Goal: Transaction & Acquisition: Book appointment/travel/reservation

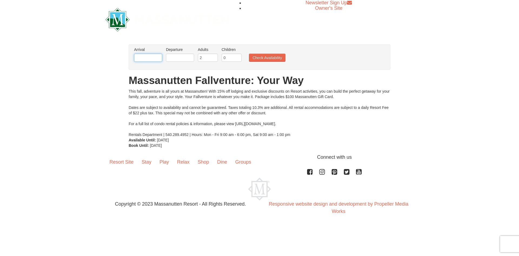
click at [146, 58] on input "text" at bounding box center [148, 58] width 28 height 8
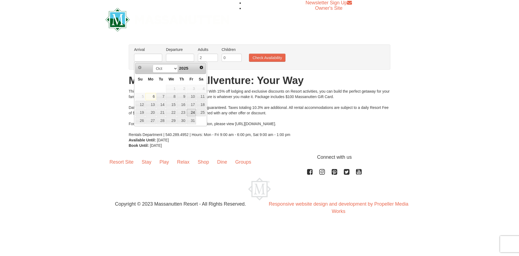
click at [193, 110] on link "24" at bounding box center [191, 113] width 9 height 8
type input "[DATE]"
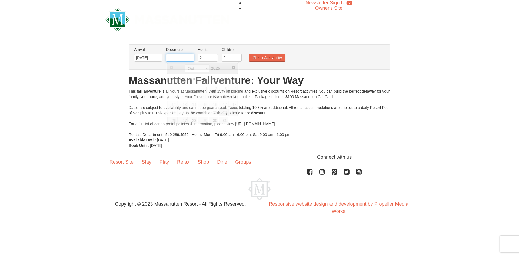
click at [184, 57] on input "text" at bounding box center [180, 58] width 28 height 8
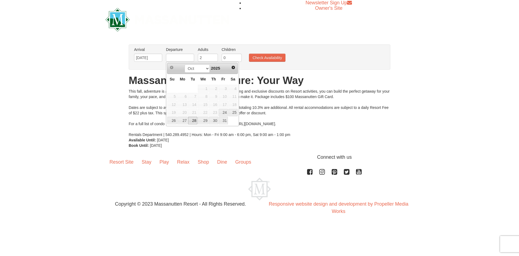
click at [192, 121] on link "28" at bounding box center [192, 121] width 9 height 8
type input "[DATE]"
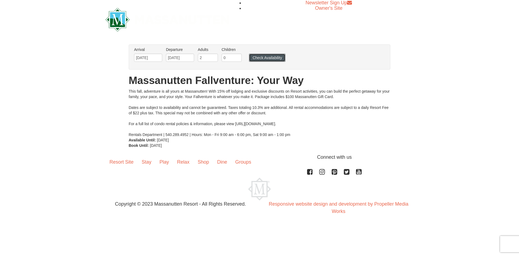
click at [269, 57] on button "Check Availability" at bounding box center [267, 58] width 37 height 8
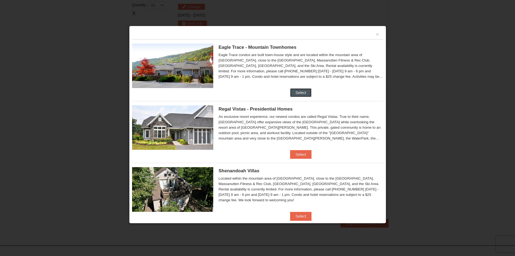
click at [297, 92] on button "Select" at bounding box center [300, 92] width 21 height 9
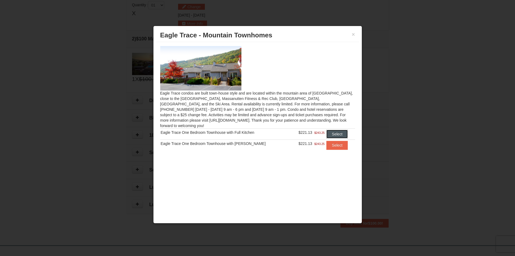
click at [332, 130] on button "Select" at bounding box center [336, 134] width 21 height 9
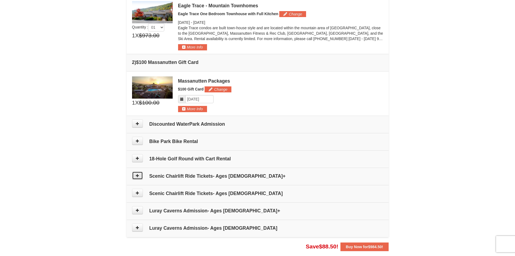
click at [138, 175] on icon at bounding box center [137, 175] width 4 height 4
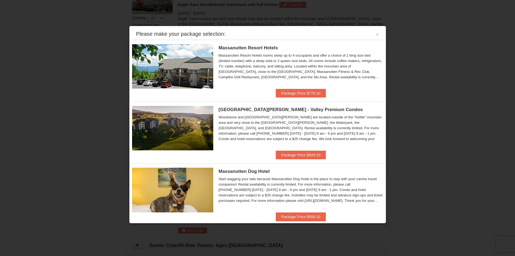
scroll to position [167, 0]
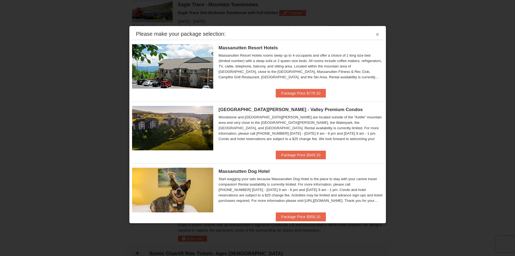
click at [376, 35] on button "×" at bounding box center [377, 34] width 3 height 5
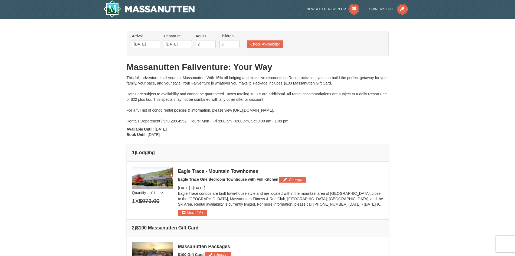
scroll to position [0, 0]
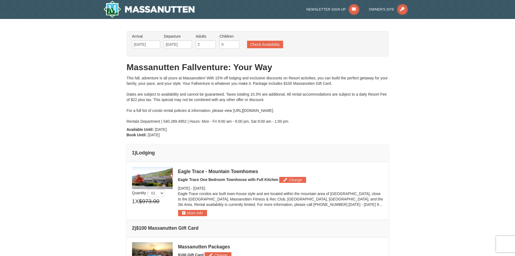
click at [153, 177] on img at bounding box center [152, 178] width 41 height 22
click at [264, 180] on span "Eagle Trace One Bedroom Townhouse with Full Kitchen" at bounding box center [228, 179] width 100 height 4
click at [194, 213] on button "More Info" at bounding box center [192, 213] width 29 height 6
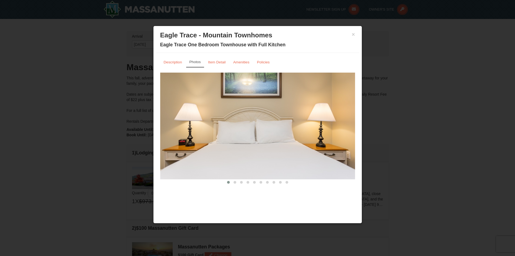
click at [240, 116] on img at bounding box center [257, 125] width 195 height 107
click at [240, 117] on img at bounding box center [257, 125] width 195 height 107
click at [221, 62] on small "Item Detail" at bounding box center [217, 62] width 18 height 4
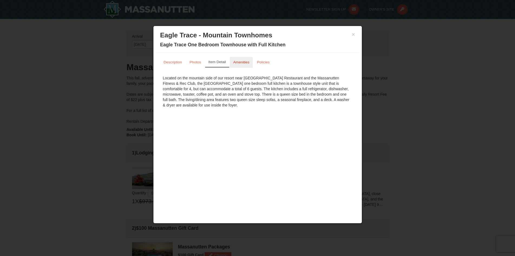
click at [236, 63] on small "Amenities" at bounding box center [241, 62] width 16 height 4
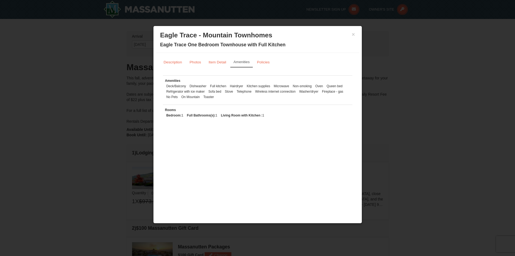
click at [355, 34] on div "× Eagle Trace - Mountain Townhomes Eagle Trace One Bedroom Townhouse with Full …" at bounding box center [257, 41] width 203 height 24
click at [353, 35] on button "×" at bounding box center [353, 34] width 3 height 5
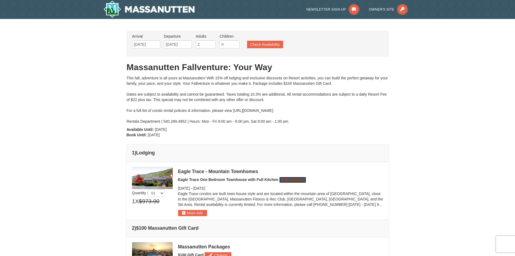
click at [287, 179] on button "Change" at bounding box center [292, 180] width 27 height 6
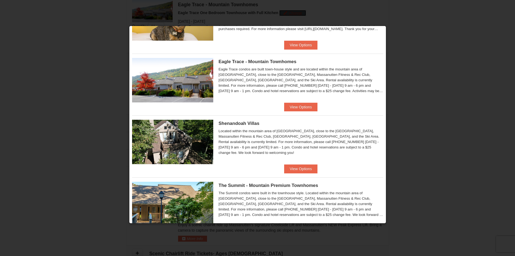
scroll to position [176, 0]
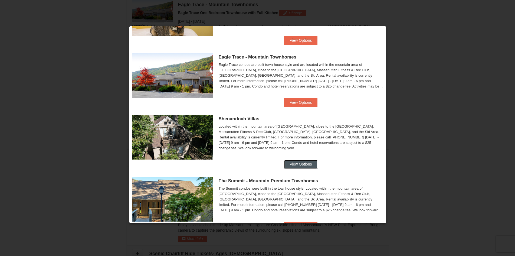
click at [297, 163] on button "View Options" at bounding box center [300, 164] width 33 height 9
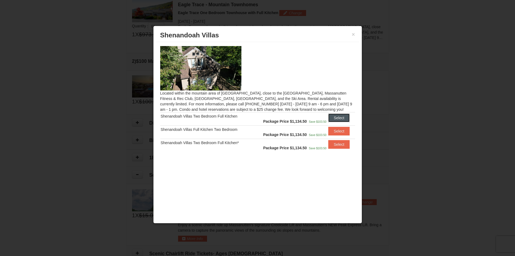
click at [343, 116] on button "Select" at bounding box center [338, 117] width 21 height 9
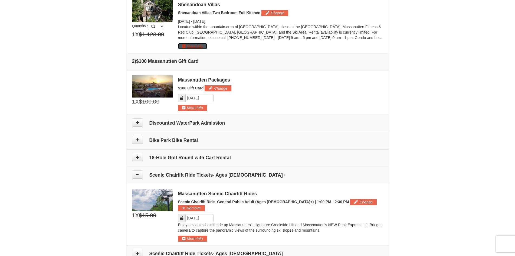
click at [194, 46] on button "More Info" at bounding box center [192, 46] width 29 height 6
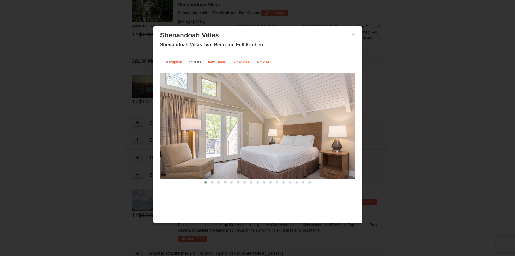
click at [237, 126] on img at bounding box center [257, 125] width 195 height 107
click at [176, 63] on small "Description" at bounding box center [173, 62] width 18 height 4
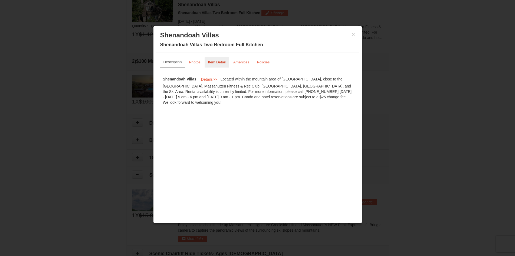
click at [217, 64] on link "Item Detail" at bounding box center [216, 62] width 25 height 11
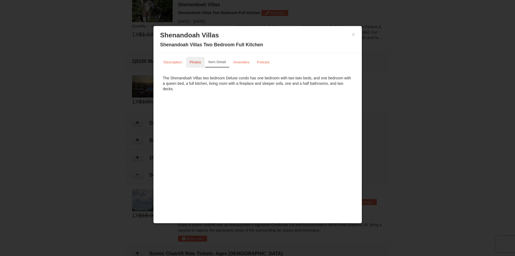
click at [198, 64] on small "Photos" at bounding box center [195, 62] width 11 height 4
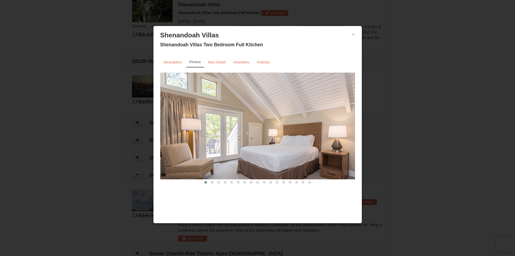
click at [305, 122] on img at bounding box center [257, 125] width 195 height 107
click at [211, 183] on span at bounding box center [212, 182] width 3 height 3
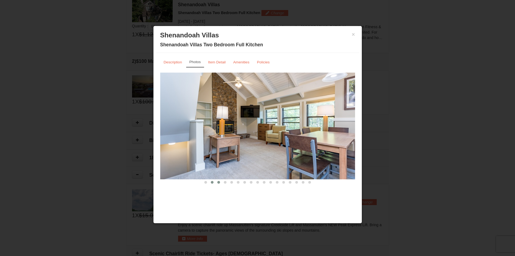
click at [219, 182] on span at bounding box center [218, 182] width 3 height 3
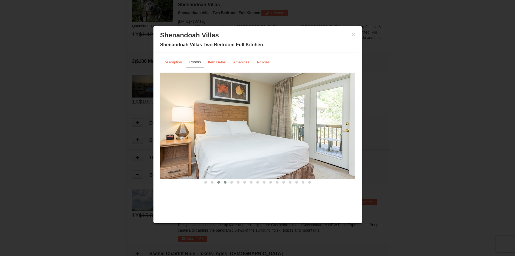
click at [224, 182] on span at bounding box center [225, 182] width 3 height 3
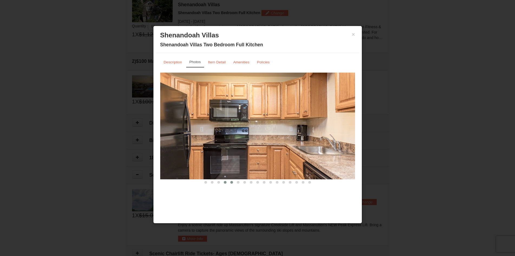
click at [229, 182] on button at bounding box center [231, 181] width 6 height 5
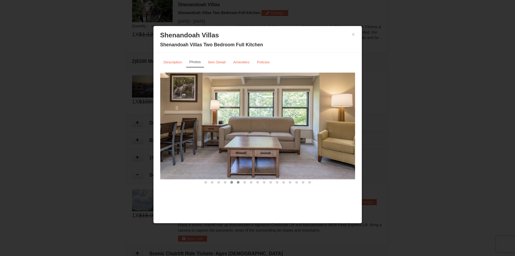
click at [238, 184] on button at bounding box center [238, 181] width 6 height 5
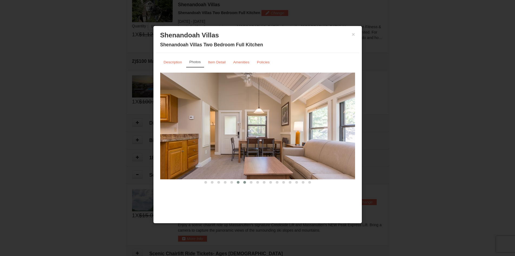
click at [244, 183] on span at bounding box center [244, 182] width 3 height 3
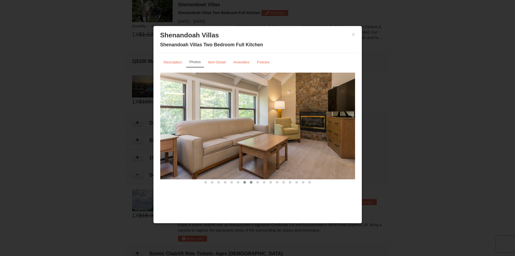
click at [250, 182] on span at bounding box center [251, 182] width 3 height 3
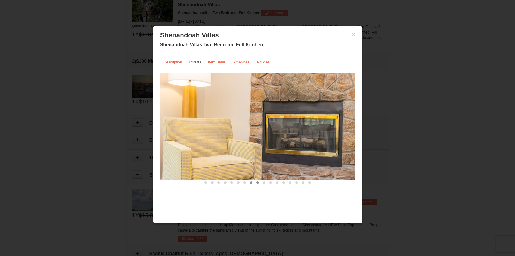
click at [259, 182] on span at bounding box center [257, 182] width 3 height 3
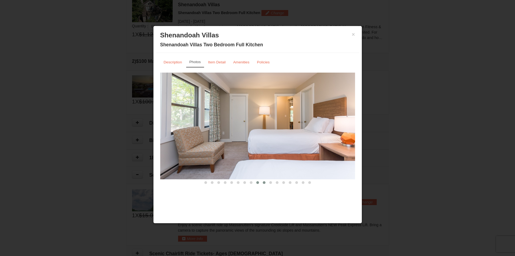
click at [262, 182] on button at bounding box center [264, 182] width 6 height 5
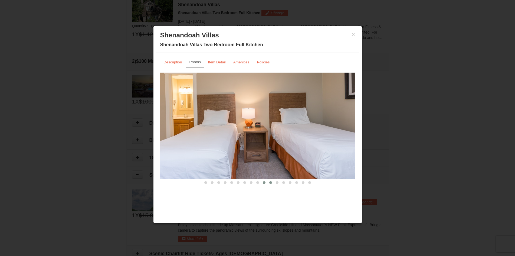
click at [268, 182] on button at bounding box center [270, 182] width 6 height 5
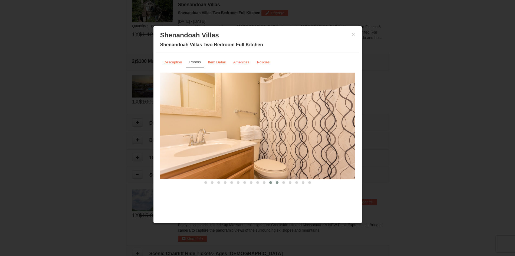
click at [275, 183] on button at bounding box center [277, 182] width 6 height 5
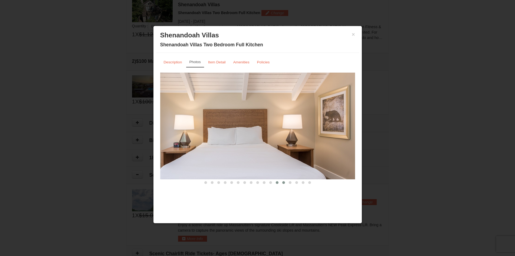
click at [286, 184] on button at bounding box center [283, 182] width 6 height 5
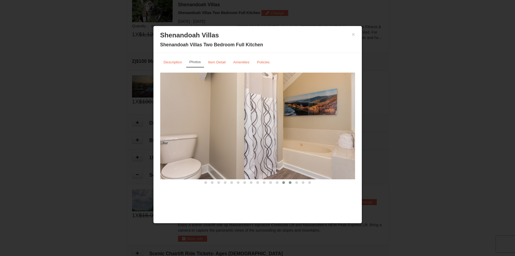
click at [289, 184] on button at bounding box center [290, 182] width 6 height 5
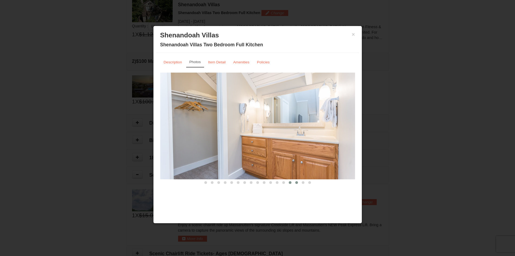
click at [295, 184] on button at bounding box center [296, 182] width 6 height 5
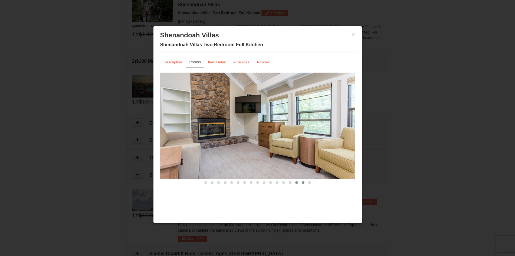
click at [301, 184] on button at bounding box center [303, 182] width 6 height 5
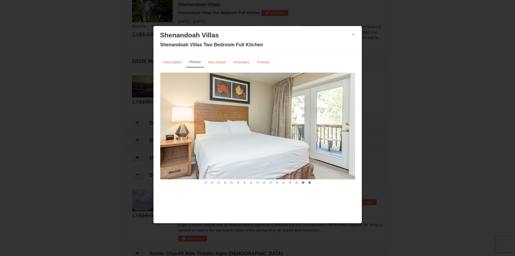
click at [308, 183] on span at bounding box center [309, 182] width 3 height 3
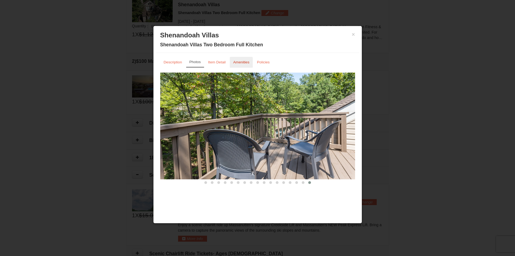
click at [238, 63] on small "Amenities" at bounding box center [241, 62] width 16 height 4
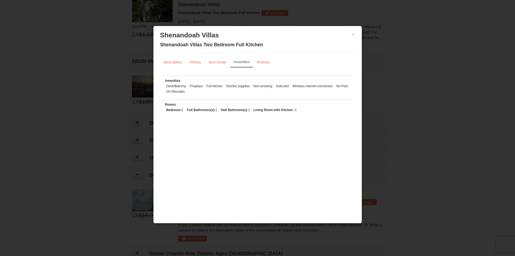
click at [355, 35] on div "× Shenandoah Villas Shenandoah Villas Two Bedroom Full Kitchen" at bounding box center [257, 41] width 203 height 24
click at [352, 34] on button "×" at bounding box center [353, 34] width 3 height 5
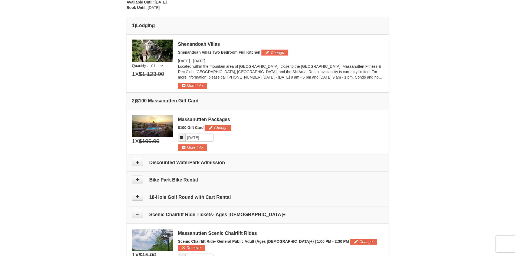
scroll to position [94, 0]
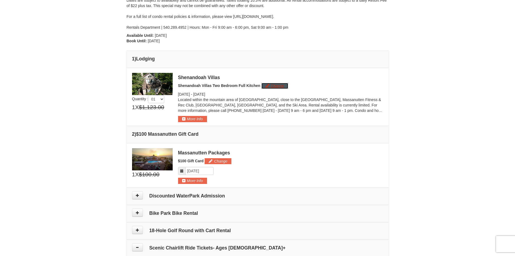
click at [272, 84] on button "Change" at bounding box center [274, 86] width 27 height 6
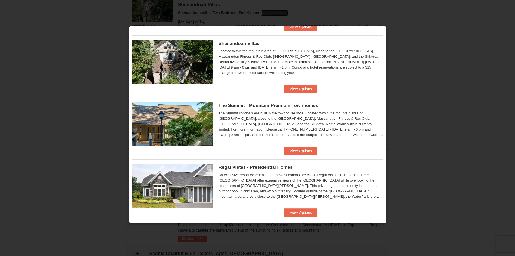
scroll to position [253, 0]
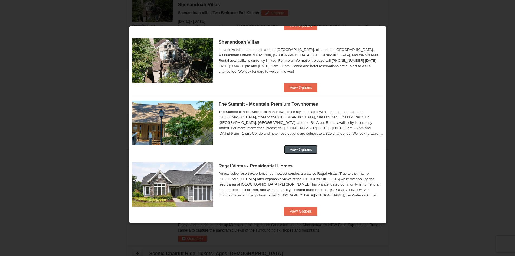
click at [300, 148] on button "View Options" at bounding box center [300, 149] width 33 height 9
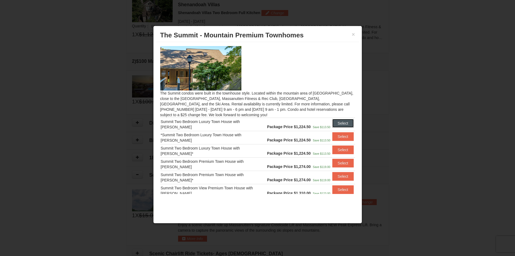
click at [340, 124] on button "Select" at bounding box center [342, 123] width 21 height 9
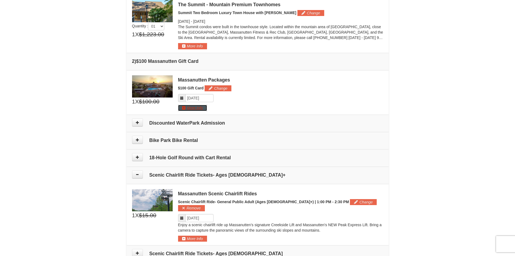
click at [196, 106] on button "More Info" at bounding box center [192, 108] width 29 height 6
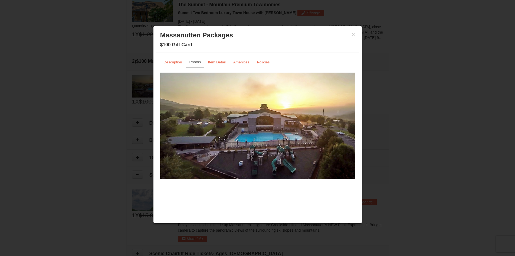
click at [200, 62] on small "Photos" at bounding box center [194, 62] width 11 height 4
click at [241, 153] on img at bounding box center [257, 125] width 195 height 107
click at [178, 62] on small "Description" at bounding box center [173, 62] width 18 height 4
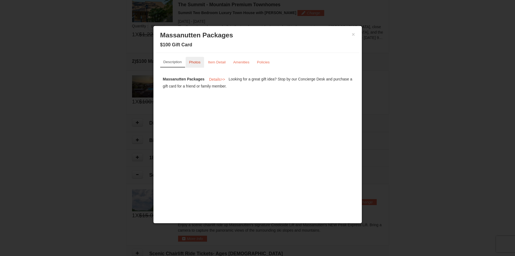
click at [196, 64] on link "Photos" at bounding box center [195, 62] width 18 height 11
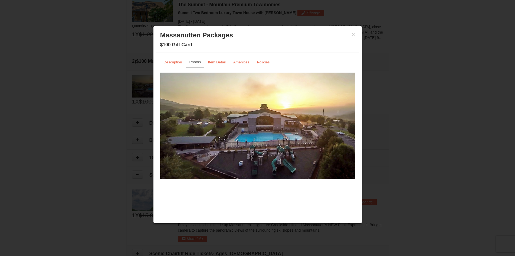
click at [249, 153] on img at bounding box center [257, 125] width 195 height 107
click at [316, 150] on img at bounding box center [257, 125] width 195 height 107
click at [214, 59] on link "Item Detail" at bounding box center [216, 62] width 25 height 11
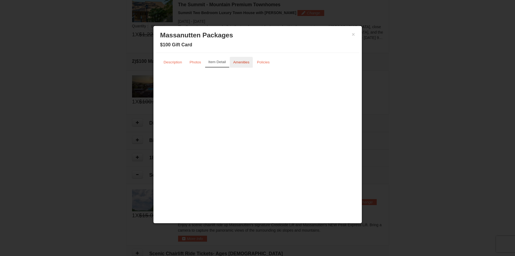
click at [243, 65] on link "Amenities" at bounding box center [241, 62] width 23 height 11
click at [266, 64] on link "Policies" at bounding box center [263, 62] width 20 height 11
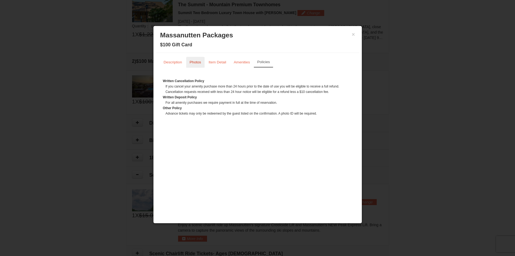
click at [192, 64] on link "Photos" at bounding box center [195, 62] width 18 height 11
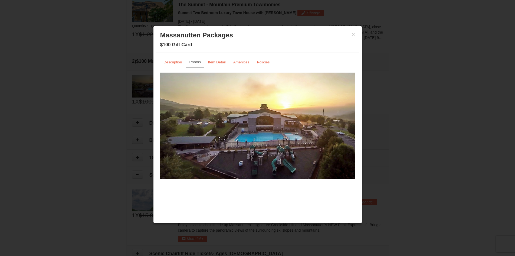
drag, startPoint x: 229, startPoint y: 132, endPoint x: 253, endPoint y: 124, distance: 24.6
click at [253, 124] on img at bounding box center [257, 125] width 195 height 107
click at [173, 61] on small "Description" at bounding box center [173, 62] width 18 height 4
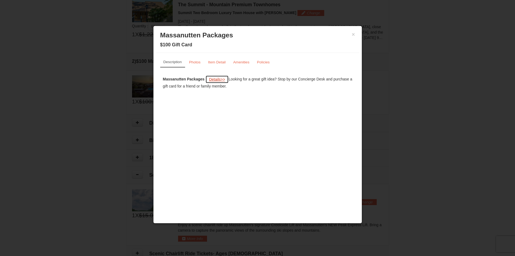
click at [214, 80] on span "Details" at bounding box center [215, 79] width 12 height 4
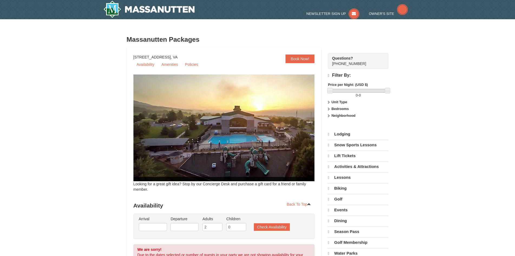
select select "10"
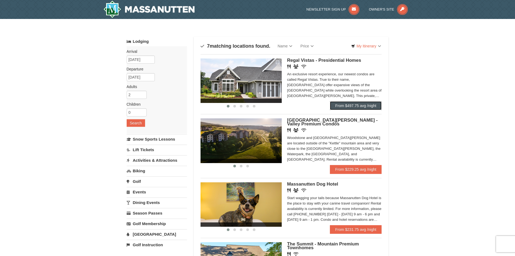
click at [349, 105] on link "From $497.75 avg /night" at bounding box center [356, 105] width 52 height 9
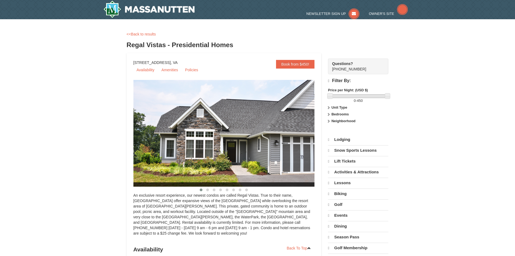
select select "10"
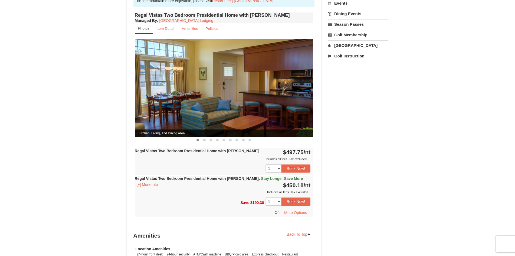
scroll to position [203, 0]
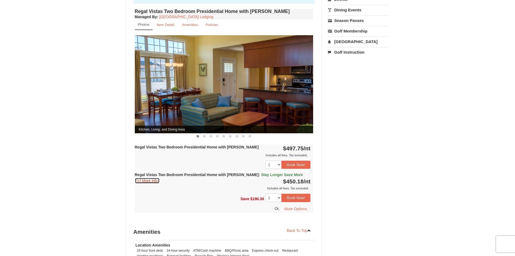
click at [151, 177] on button "[+] More Info" at bounding box center [147, 180] width 25 height 6
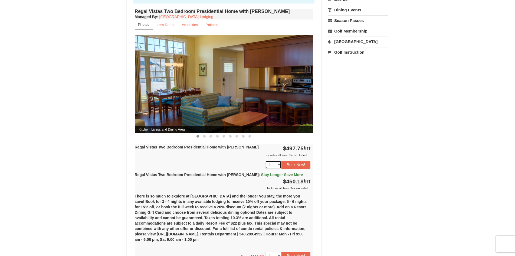
click at [279, 160] on select "1 2 3 4 5 6 7" at bounding box center [273, 164] width 16 height 8
select select "4"
click at [265, 160] on select "1 2 3 4 5 6 7" at bounding box center [273, 164] width 16 height 8
click at [295, 160] on button "Book Now!" at bounding box center [295, 164] width 29 height 8
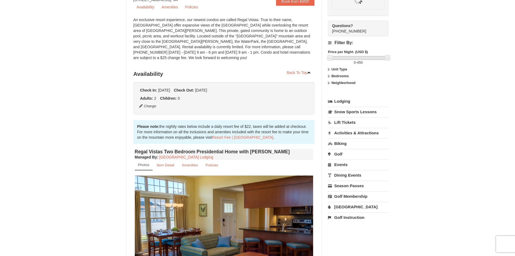
scroll to position [53, 0]
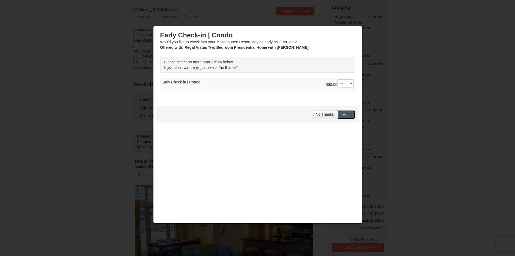
click at [343, 114] on span "Add" at bounding box center [346, 114] width 7 height 4
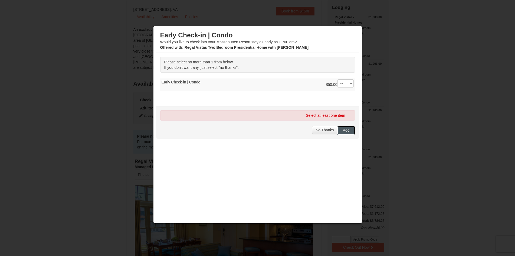
click at [349, 130] on button "Add" at bounding box center [346, 130] width 18 height 9
click at [349, 84] on select "-- 01" at bounding box center [345, 83] width 16 height 8
click at [379, 95] on div at bounding box center [257, 128] width 515 height 256
click at [351, 84] on select "-- 01" at bounding box center [345, 83] width 16 height 8
click at [337, 79] on select "-- 01" at bounding box center [345, 83] width 16 height 8
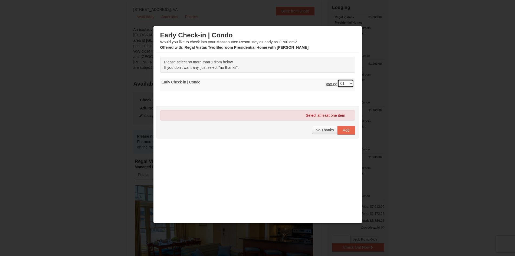
click at [350, 84] on select "-- 01" at bounding box center [345, 83] width 16 height 8
select select "0"
click at [337, 79] on select "-- 01" at bounding box center [345, 83] width 16 height 8
click at [384, 174] on div at bounding box center [257, 128] width 515 height 256
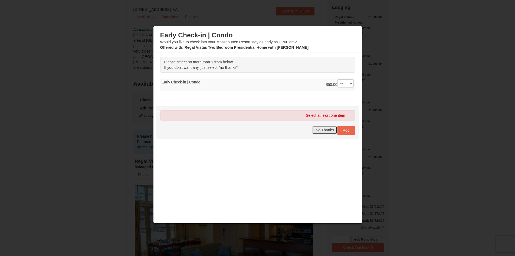
click at [326, 131] on span "No Thanks" at bounding box center [324, 130] width 18 height 4
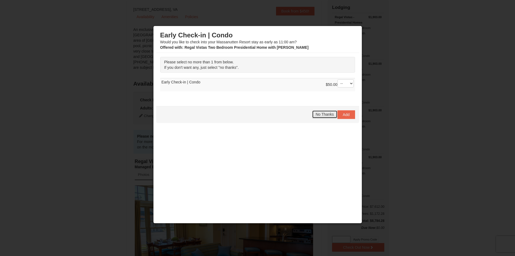
click at [326, 115] on span "No Thanks" at bounding box center [324, 114] width 18 height 4
click at [388, 67] on div at bounding box center [257, 128] width 515 height 256
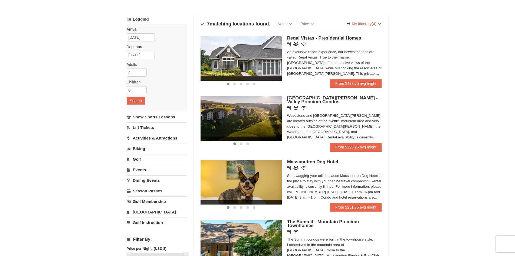
scroll to position [16, 0]
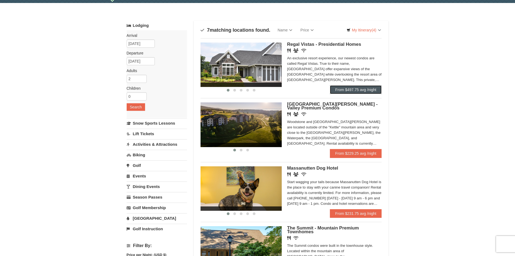
click at [356, 89] on link "From $497.75 avg /night" at bounding box center [356, 89] width 52 height 9
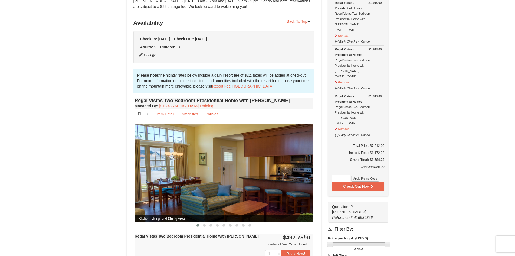
scroll to position [116, 0]
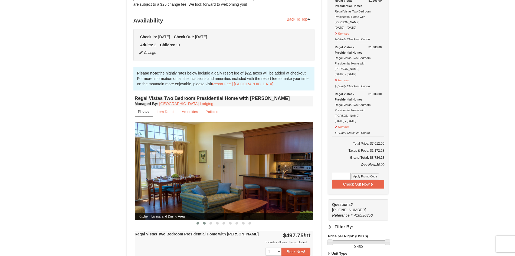
click at [205, 221] on span at bounding box center [204, 222] width 3 height 3
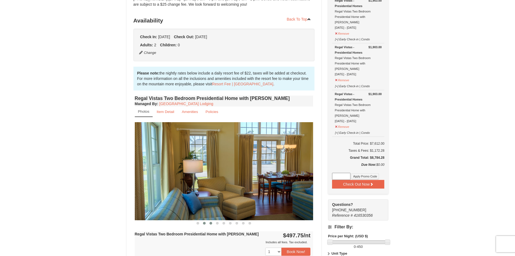
click at [211, 221] on span at bounding box center [210, 222] width 3 height 3
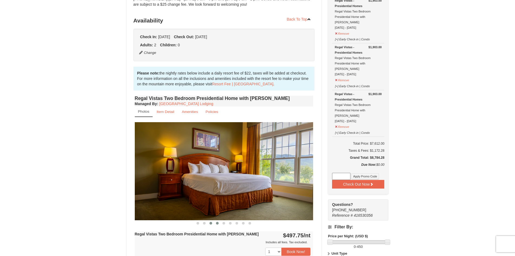
click at [216, 220] on button at bounding box center [217, 222] width 6 height 5
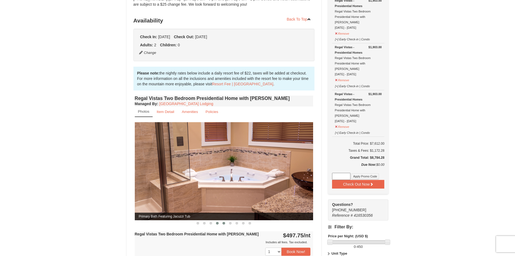
click at [223, 221] on span at bounding box center [223, 222] width 3 height 3
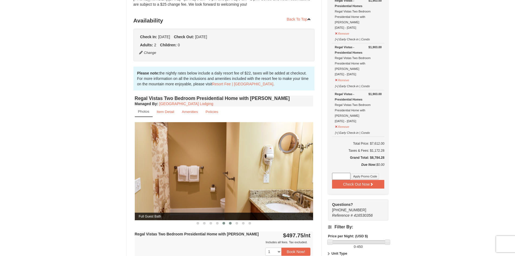
click at [229, 220] on button at bounding box center [230, 222] width 6 height 5
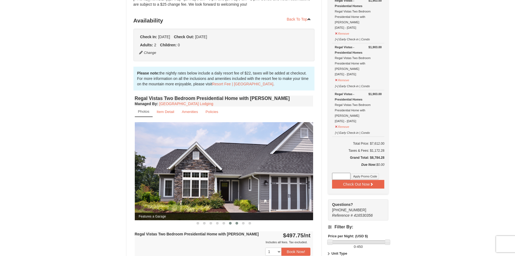
click at [235, 220] on button at bounding box center [236, 222] width 6 height 5
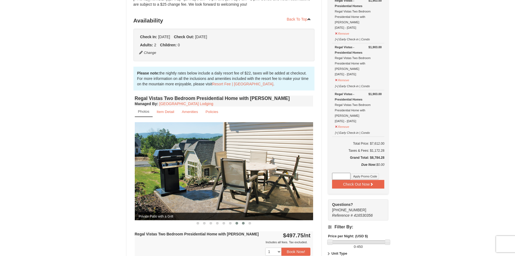
click at [244, 221] on span at bounding box center [243, 222] width 3 height 3
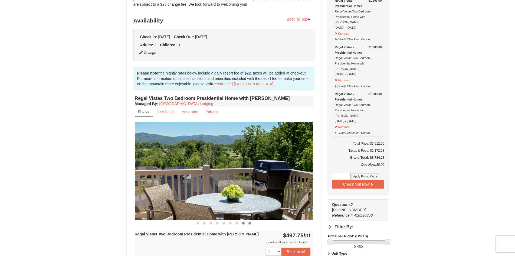
click at [249, 221] on span at bounding box center [249, 222] width 3 height 3
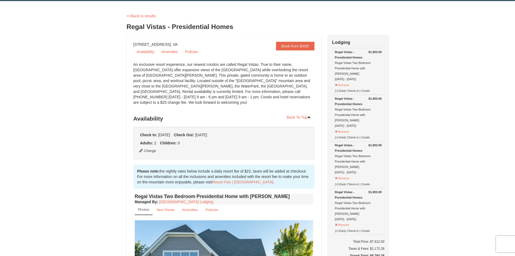
scroll to position [17, 0]
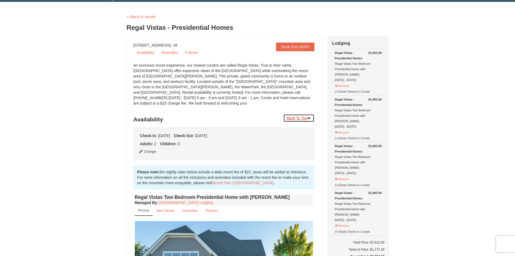
click at [295, 114] on link "Back To Top" at bounding box center [298, 118] width 31 height 8
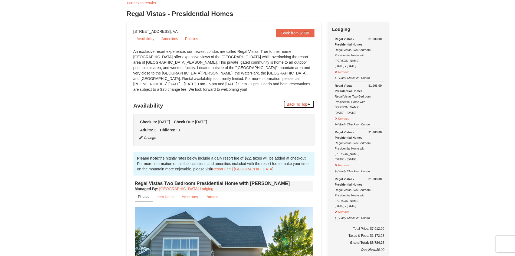
scroll to position [31, 0]
click at [344, 68] on button "Remove" at bounding box center [342, 71] width 15 height 7
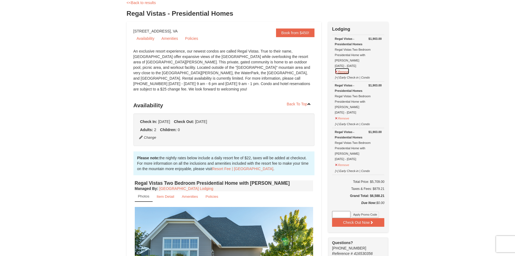
click at [345, 68] on button "Remove" at bounding box center [342, 71] width 15 height 7
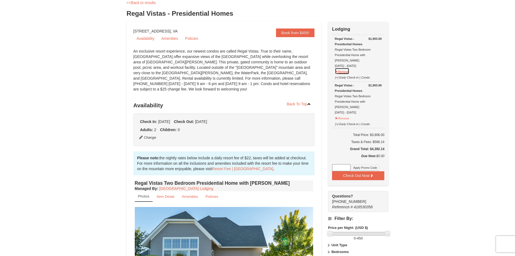
click at [345, 68] on button "Remove" at bounding box center [342, 71] width 15 height 7
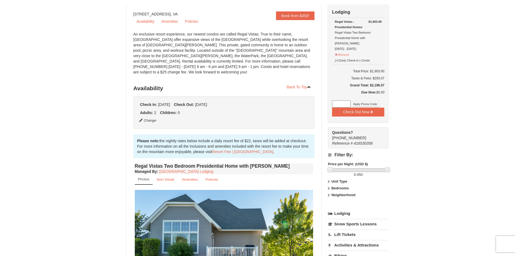
scroll to position [0, 0]
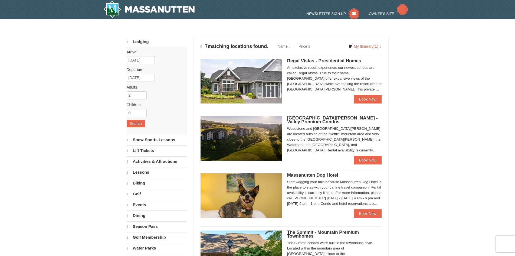
select select "10"
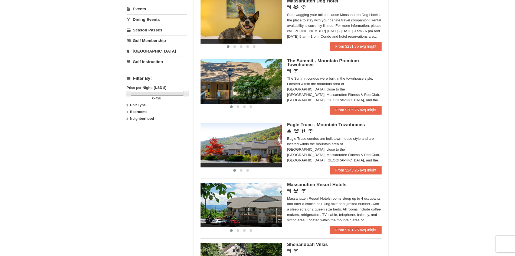
scroll to position [184, 0]
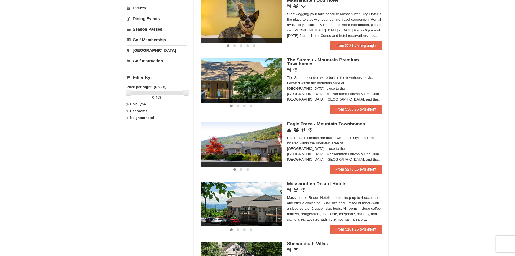
click at [315, 183] on span "Massanutten Resort Hotels" at bounding box center [316, 183] width 59 height 5
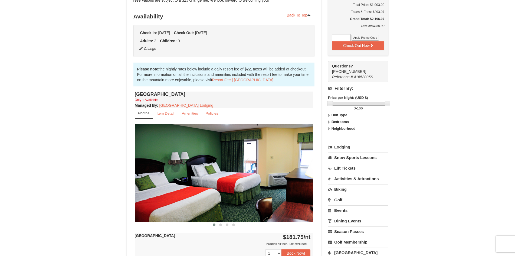
scroll to position [116, 0]
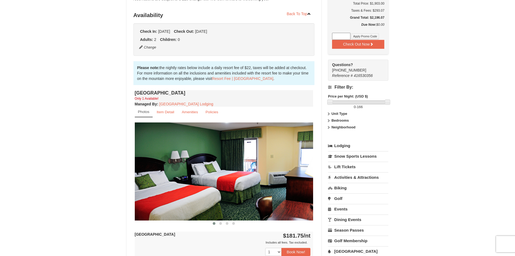
click at [224, 186] on img at bounding box center [224, 171] width 178 height 98
click at [191, 114] on link "Amenities" at bounding box center [189, 112] width 23 height 11
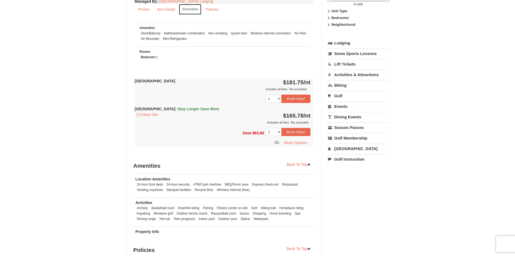
scroll to position [0, 0]
